Goal: Information Seeking & Learning: Learn about a topic

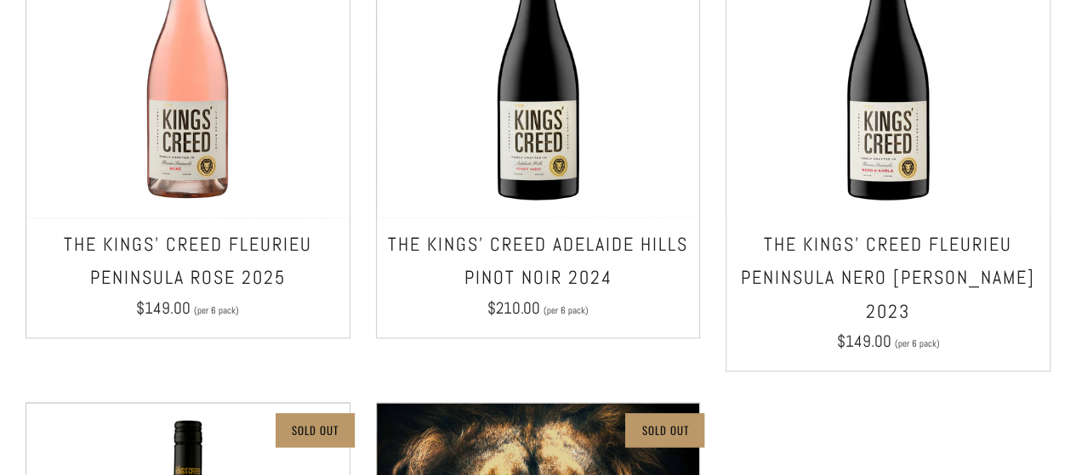
scroll to position [992, 0]
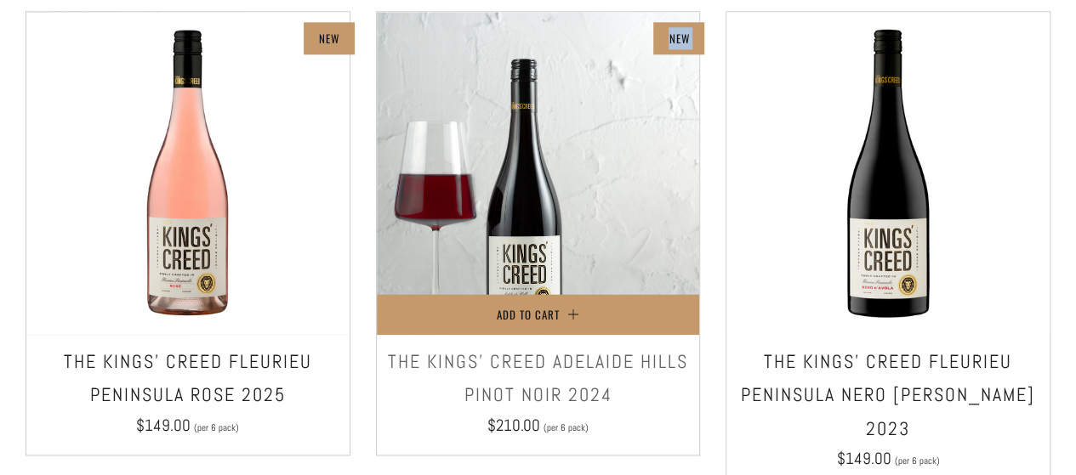
drag, startPoint x: 548, startPoint y: 123, endPoint x: 457, endPoint y: 139, distance: 92.3
click at [457, 139] on div "New Add to Cart The Kings' Creed Adelaide Hills Pinot Noir 2024 $210.00 (per 6 …" at bounding box center [538, 233] width 325 height 445
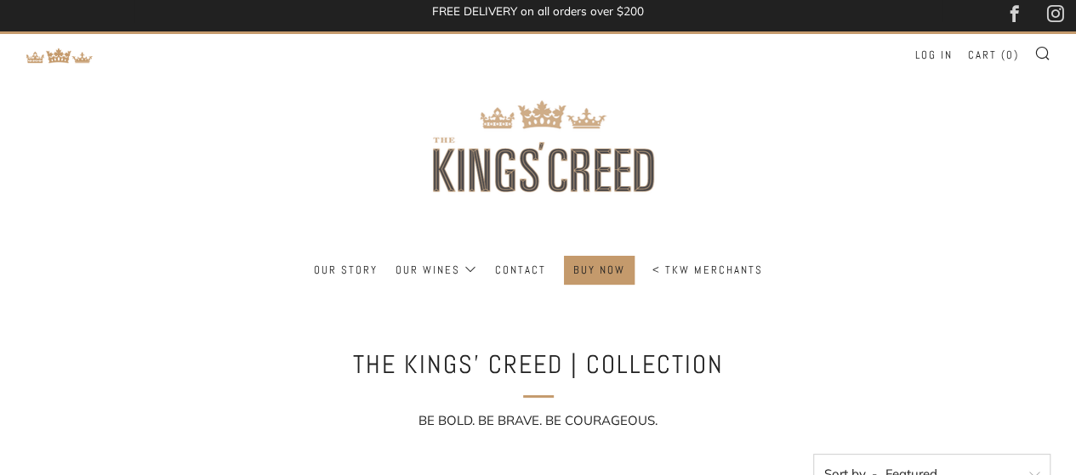
scroll to position [0, 0]
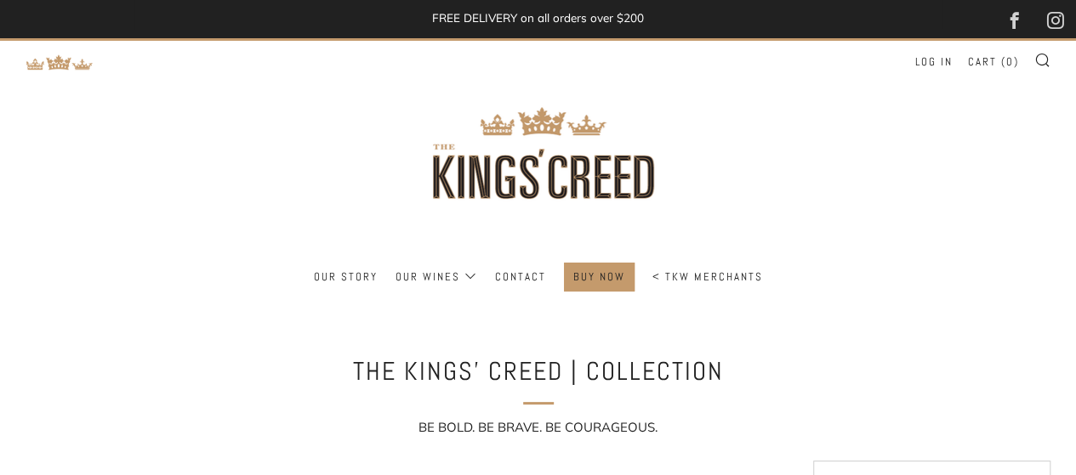
drag, startPoint x: 0, startPoint y: 230, endPoint x: 243, endPoint y: 262, distance: 245.2
click at [0, 230] on header "Menu Search Cart Our Story Our Wines Log in" at bounding box center [538, 170] width 1076 height 264
click at [362, 279] on link "Our Story" at bounding box center [346, 277] width 64 height 27
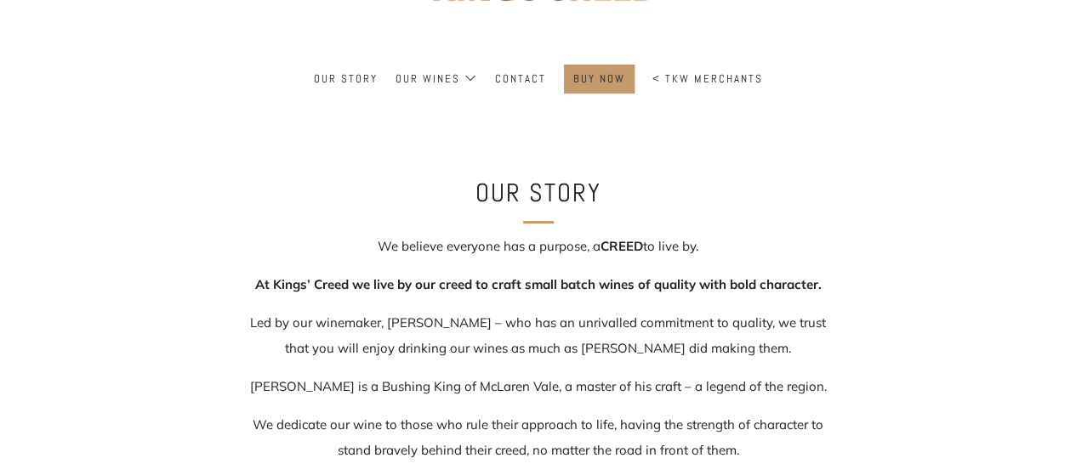
scroll to position [396, 0]
